Goal: Obtain resource: Obtain resource

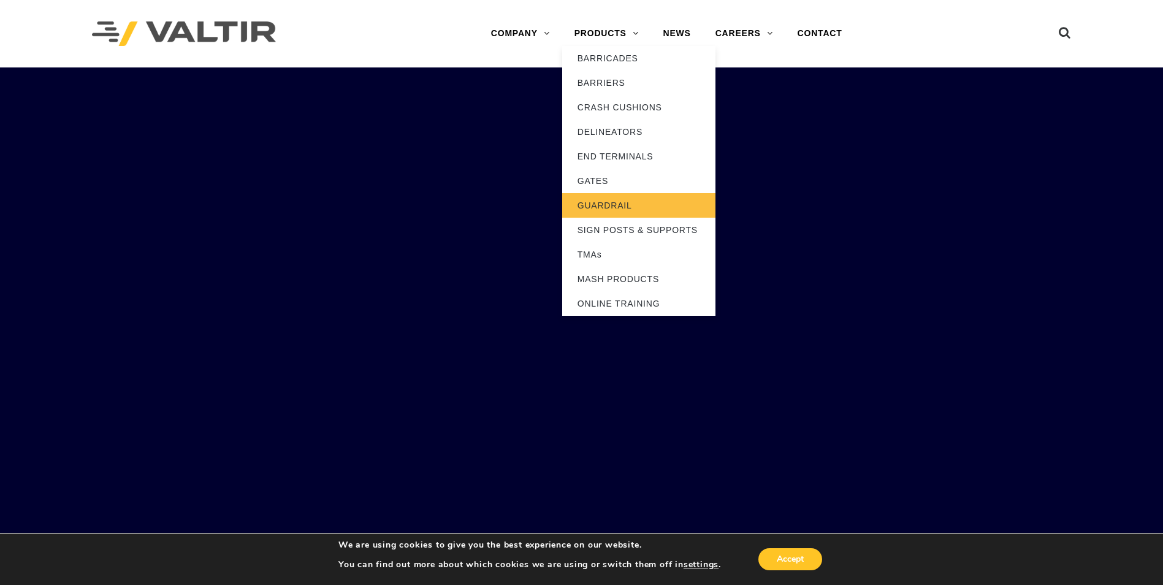
click at [605, 208] on link "GUARDRAIL" at bounding box center [638, 205] width 153 height 25
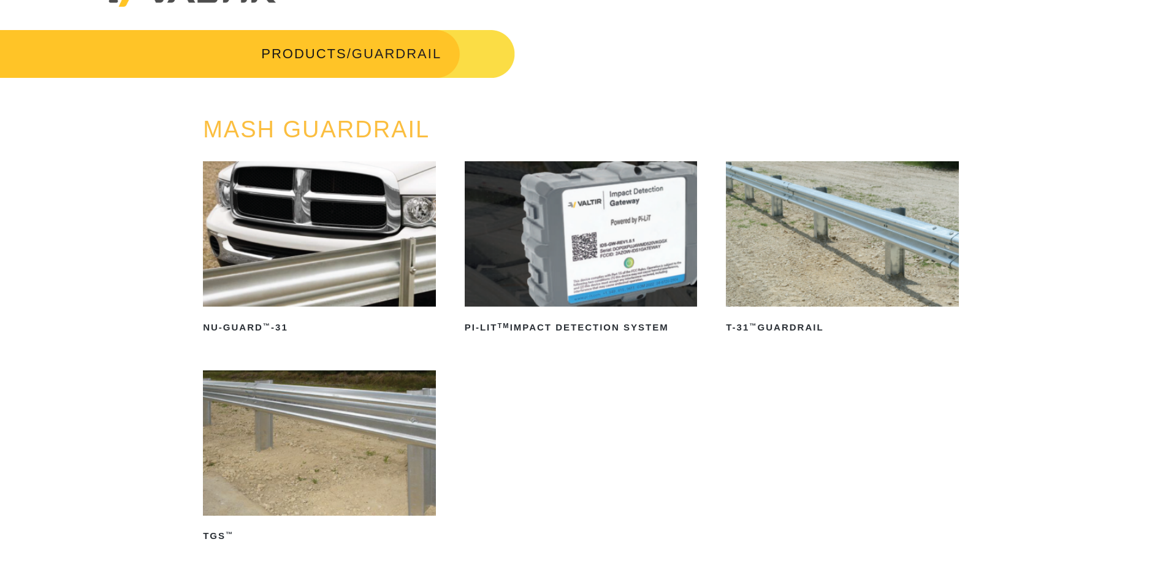
scroll to position [61, 0]
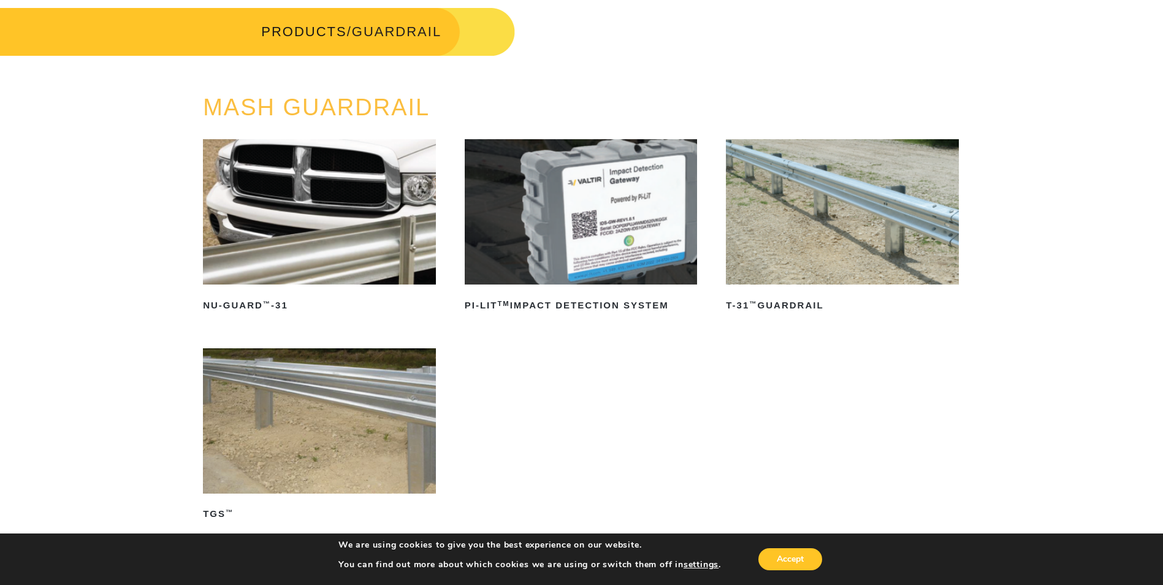
click at [777, 252] on img at bounding box center [842, 211] width 233 height 145
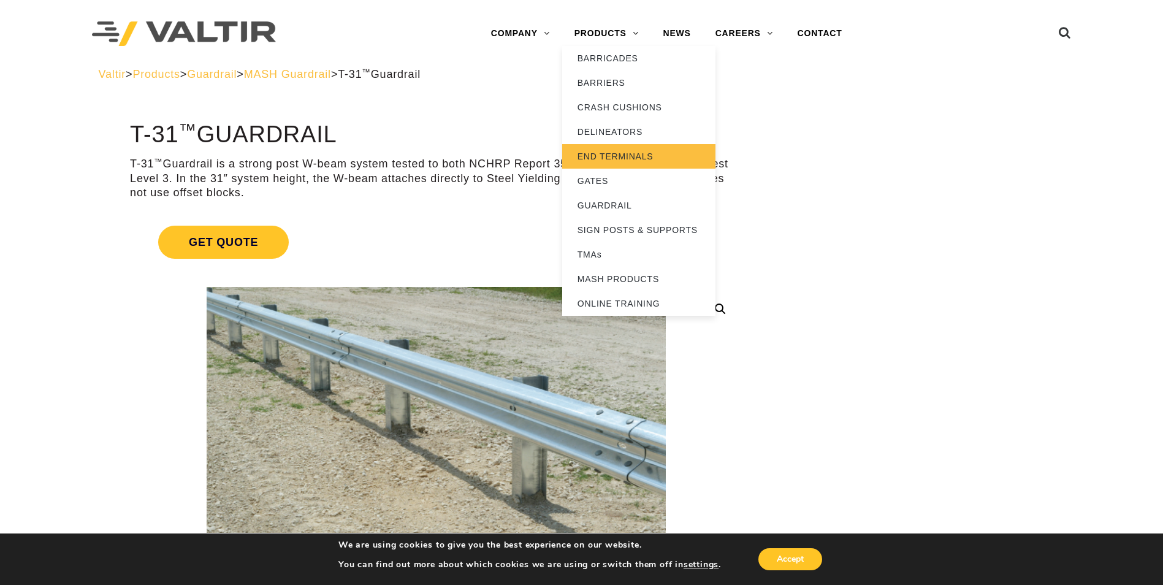
click at [613, 155] on link "END TERMINALS" at bounding box center [638, 156] width 153 height 25
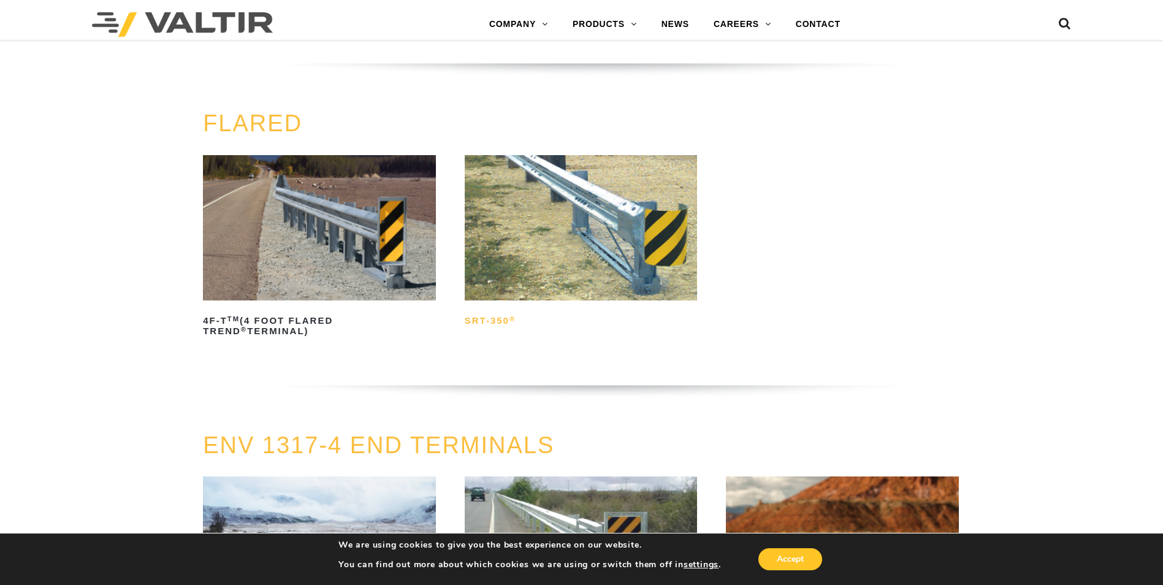
scroll to position [1226, 0]
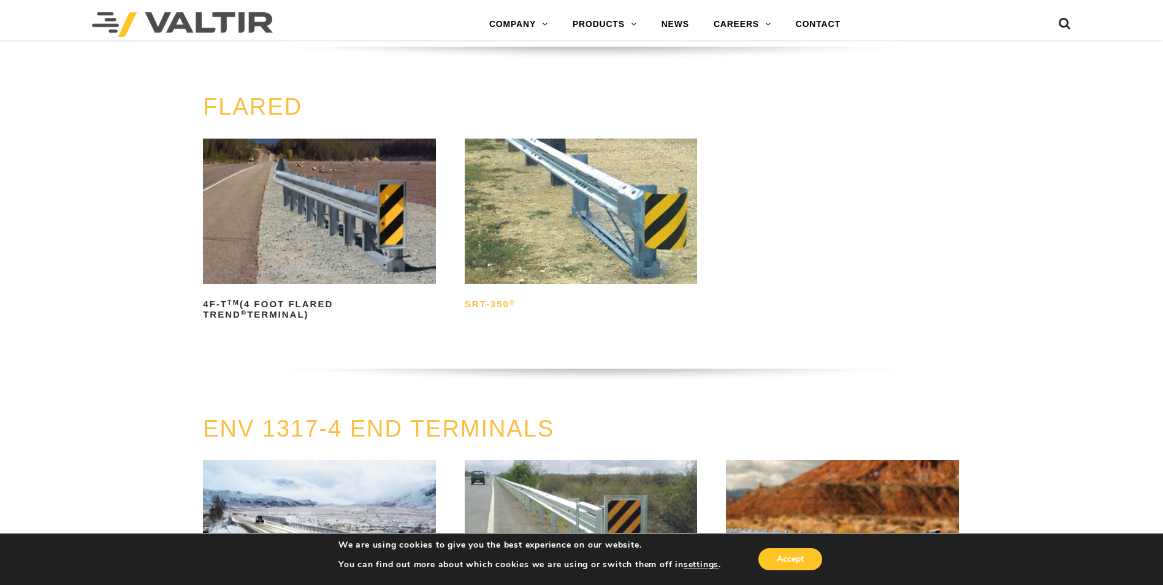
click at [485, 306] on h2 "SRT-350 ®" at bounding box center [581, 305] width 233 height 20
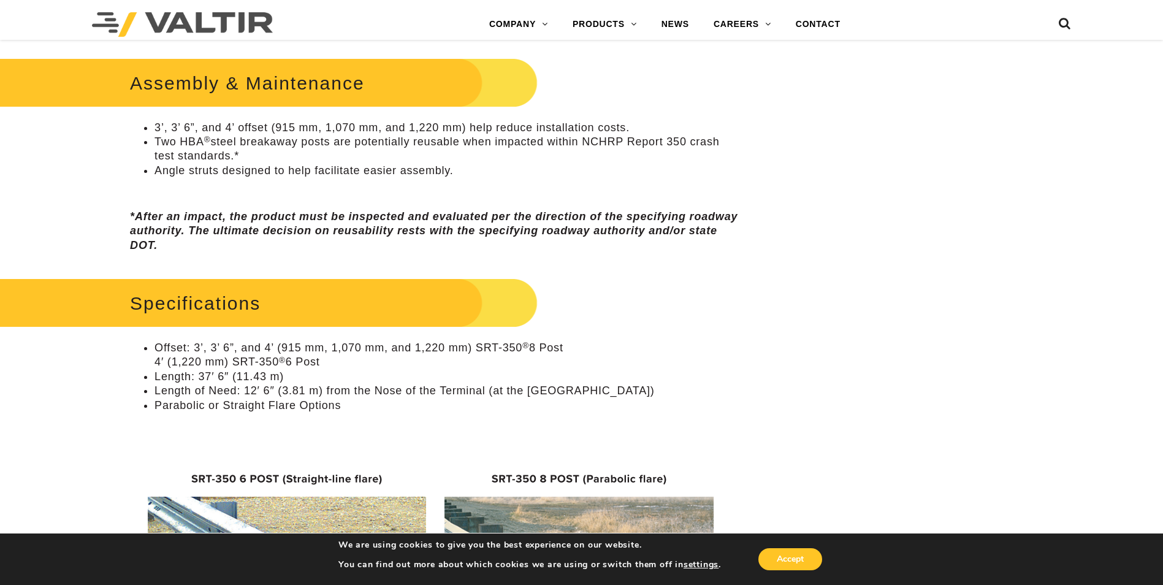
scroll to position [1103, 0]
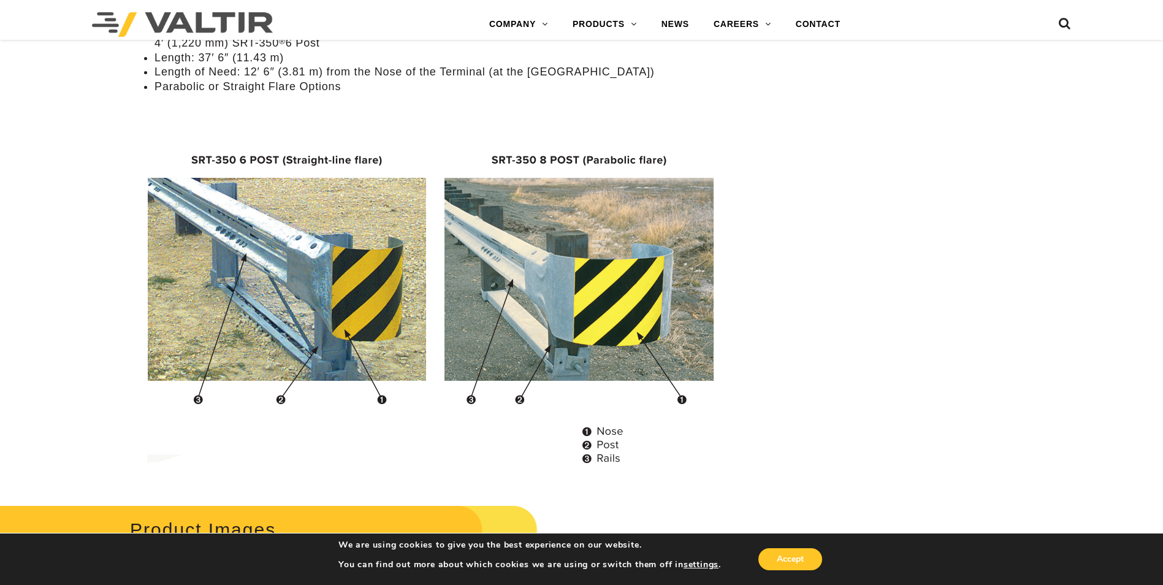
click at [248, 211] on img at bounding box center [436, 302] width 584 height 354
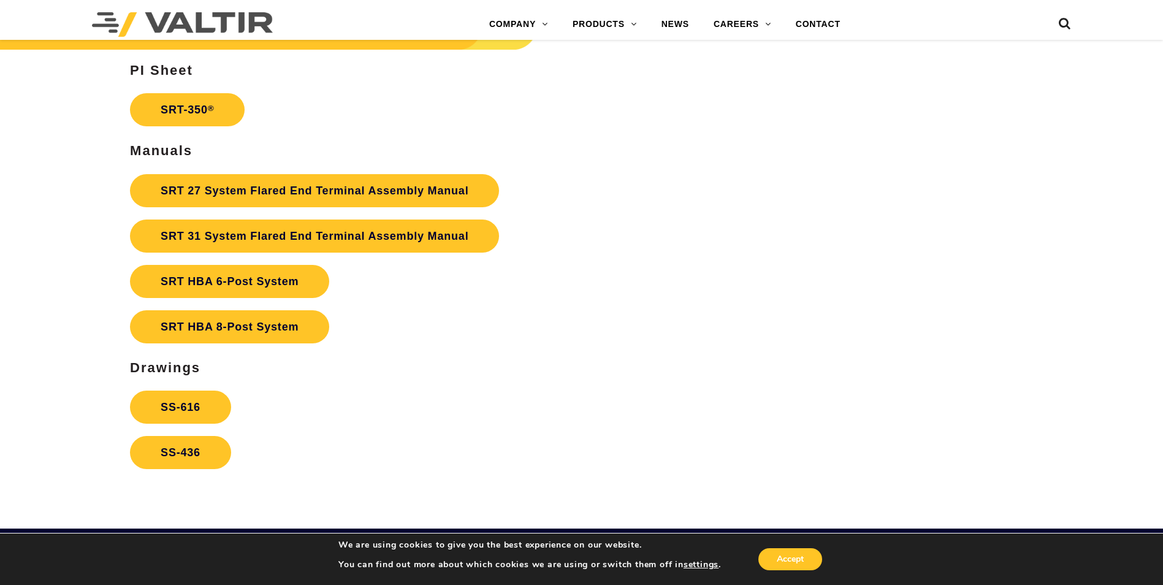
scroll to position [2329, 0]
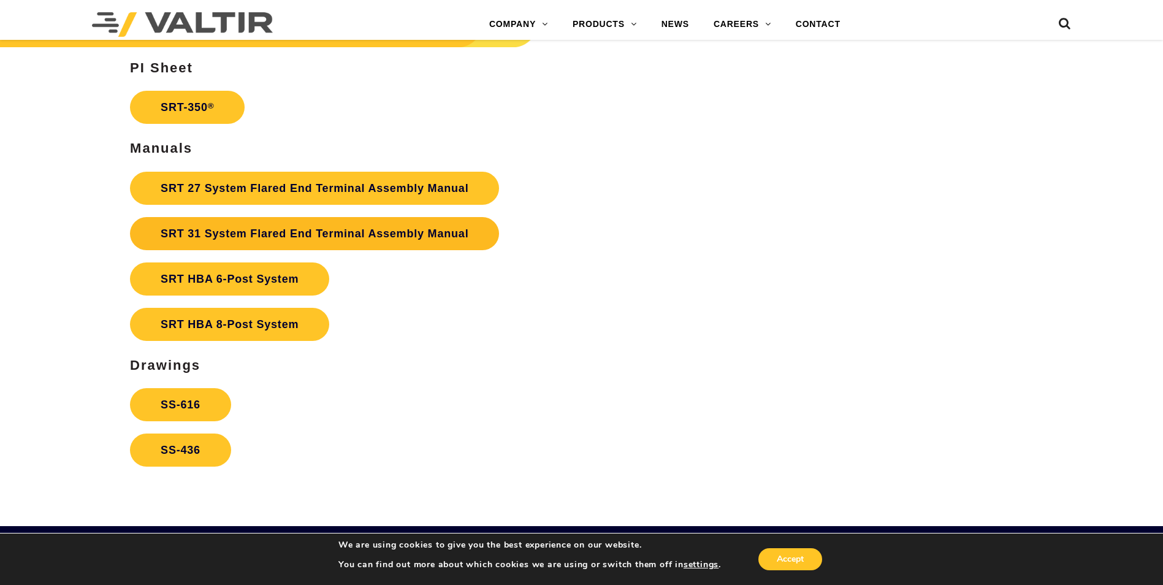
click at [213, 230] on link "SRT 31 System Flared End Terminal Assembly Manual" at bounding box center [314, 233] width 369 height 33
